Goal: Find specific page/section: Find specific page/section

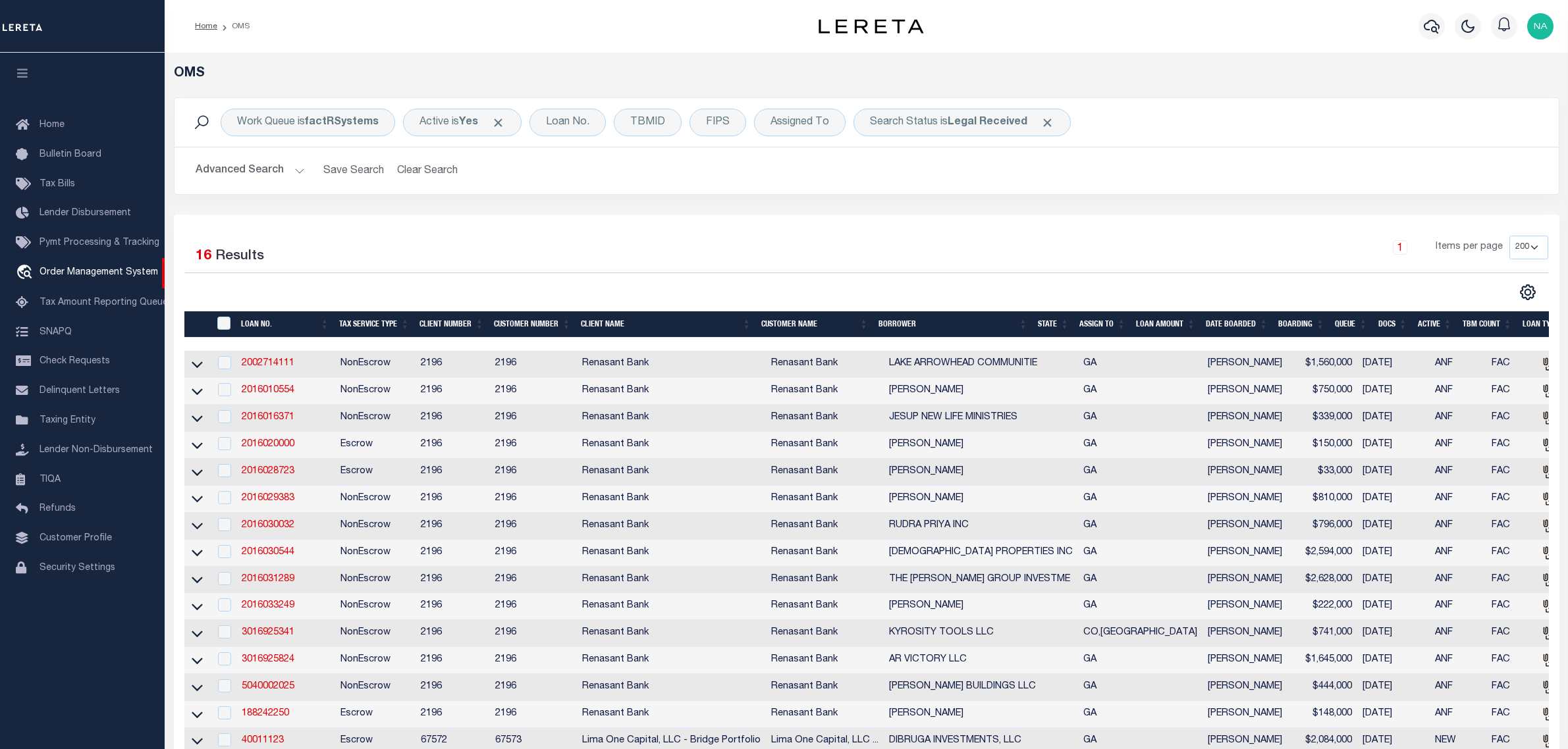
select select "200"
click at [986, 124] on b "Legal Received" at bounding box center [987, 122] width 79 height 11
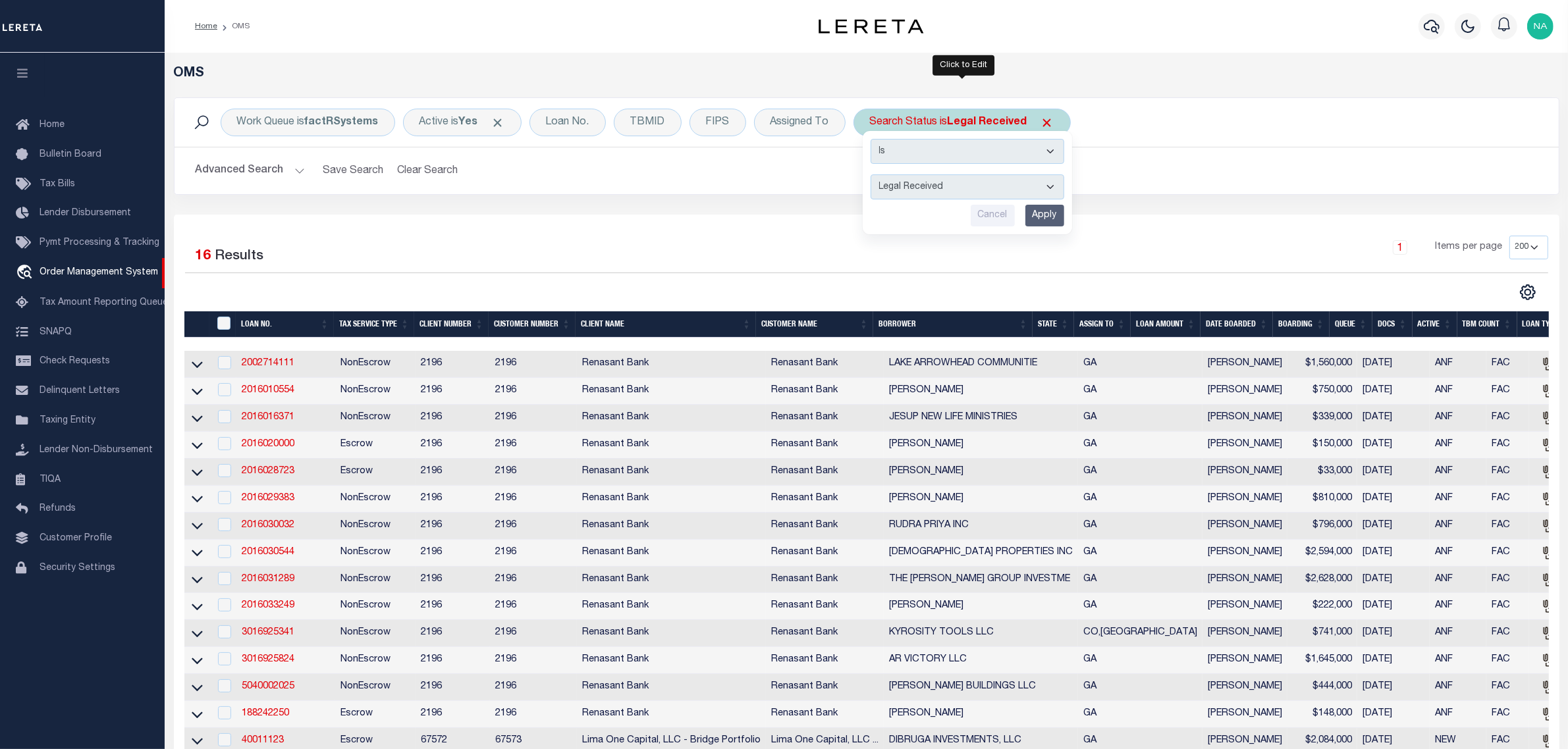
click at [969, 189] on select "Automated Search Bad Parcel Complete Duplicate Parcel High Dollar Reporting In …" at bounding box center [967, 187] width 194 height 25
select select "IP"
click at [872, 175] on select "Automated Search Bad Parcel Complete Duplicate Parcel High Dollar Reporting In …" at bounding box center [967, 187] width 194 height 25
click at [1053, 218] on input "Apply" at bounding box center [1045, 215] width 39 height 22
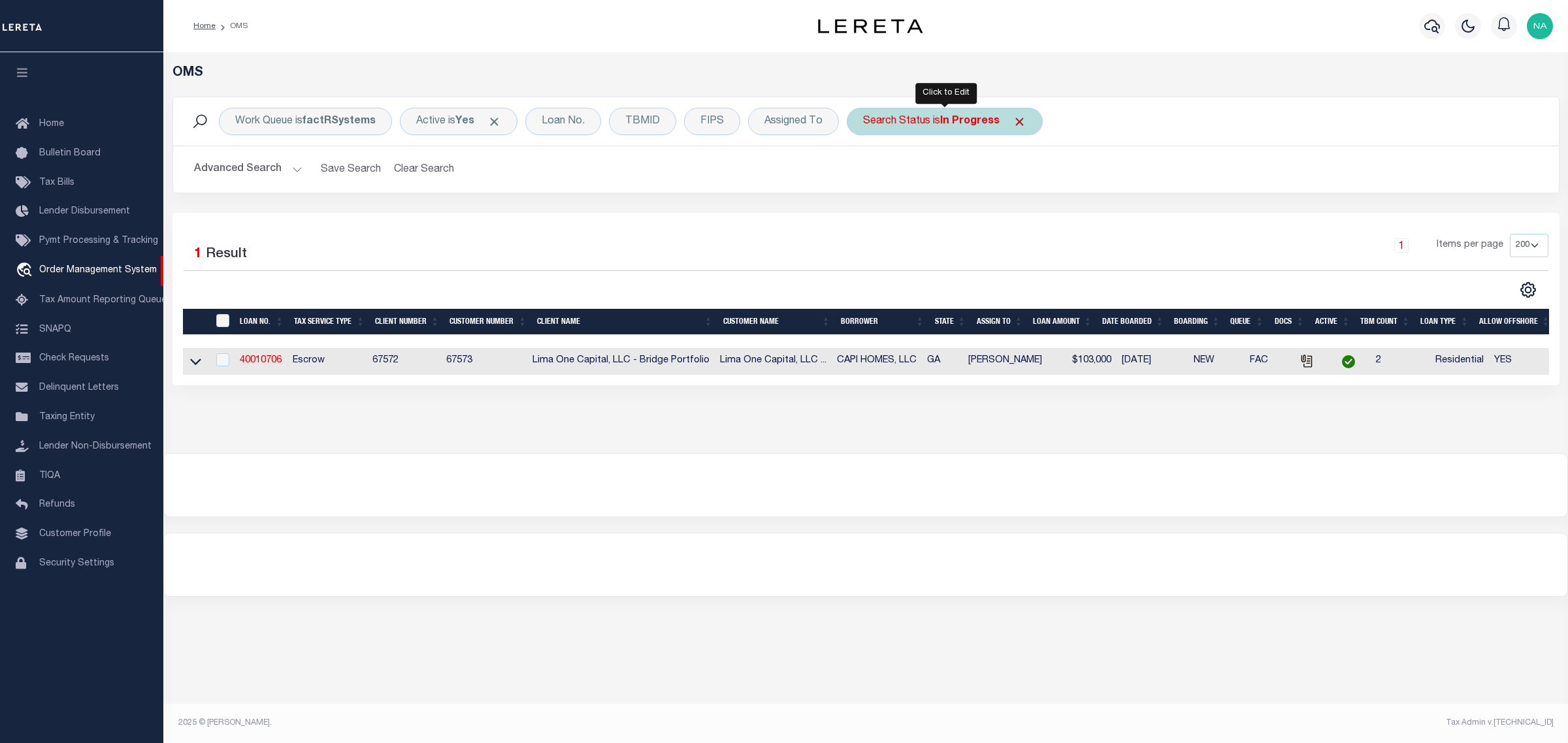
click at [959, 116] on b "In Progress" at bounding box center [969, 121] width 59 height 11
click at [934, 191] on select "Automated Search Bad Parcel Complete Duplicate Parcel High Dollar Reporting In …" at bounding box center [960, 185] width 192 height 25
select select "RD"
click at [865, 174] on select "Automated Search Bad Parcel Complete Duplicate Parcel High Dollar Reporting In …" at bounding box center [960, 185] width 192 height 25
click at [1038, 210] on input "Apply" at bounding box center [1036, 213] width 39 height 21
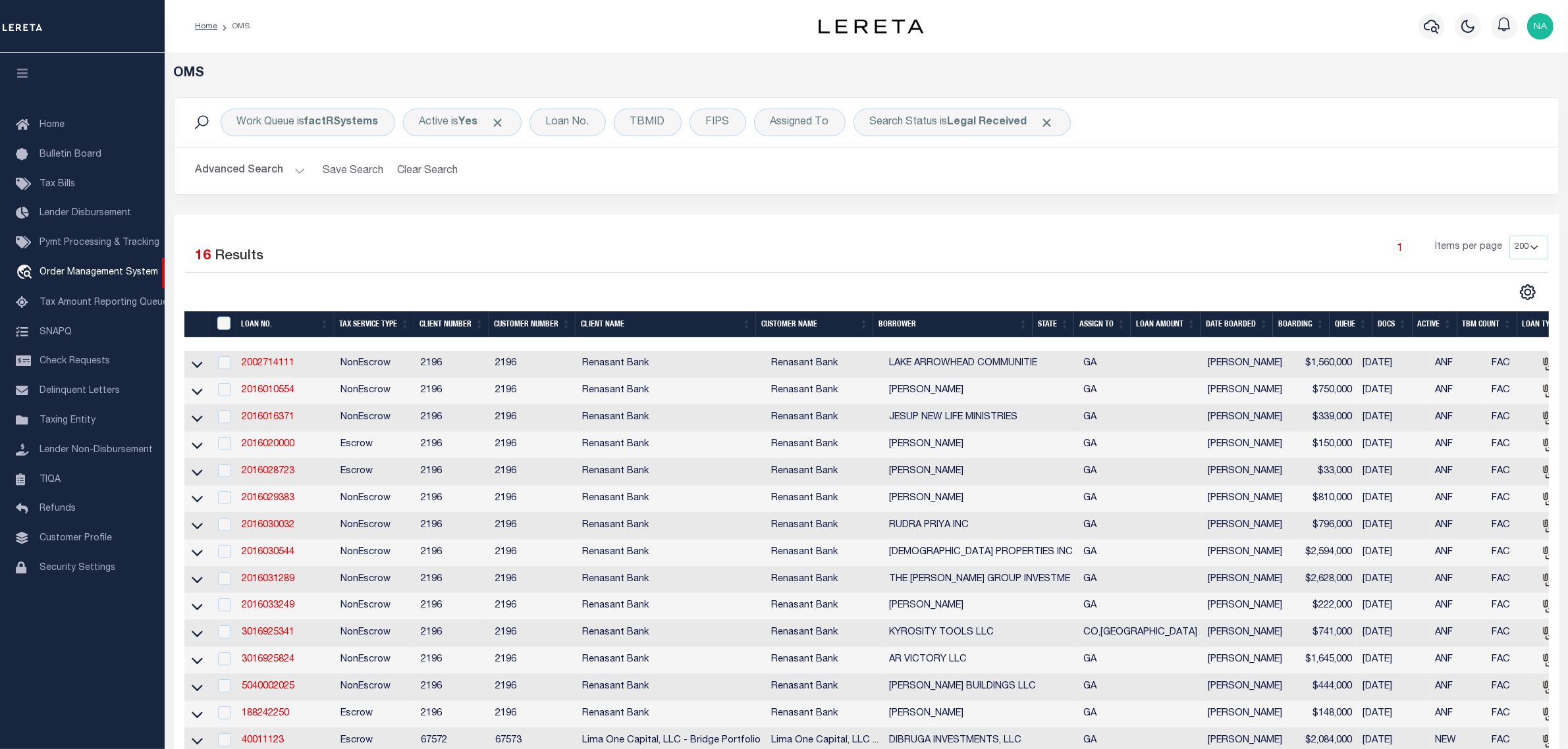
click at [1546, 22] on img "button" at bounding box center [1540, 25] width 26 height 26
click at [1487, 94] on span "Sign out" at bounding box center [1488, 93] width 37 height 9
